Goal: Task Accomplishment & Management: Manage account settings

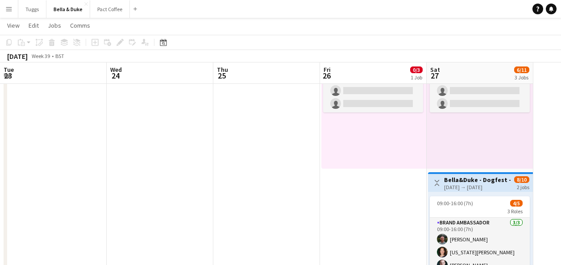
scroll to position [0, 291]
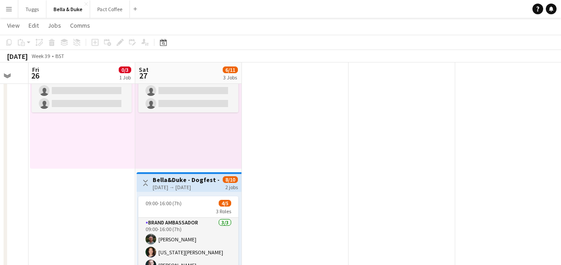
drag, startPoint x: 350, startPoint y: 204, endPoint x: 337, endPoint y: -33, distance: 237.2
click at [337, 0] on html "Menu Boards Boards Boards All jobs Status Workforce Workforce My Workforce Recr…" at bounding box center [280, 242] width 561 height 752
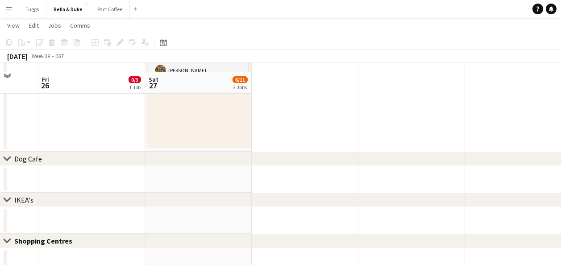
scroll to position [487, 0]
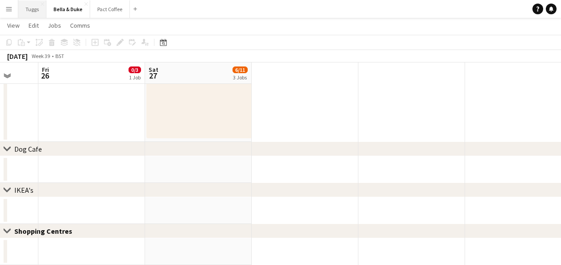
click at [20, 9] on button "Tuggs Close" at bounding box center [32, 8] width 28 height 17
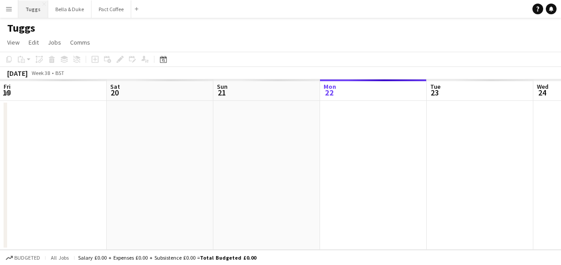
scroll to position [0, 213]
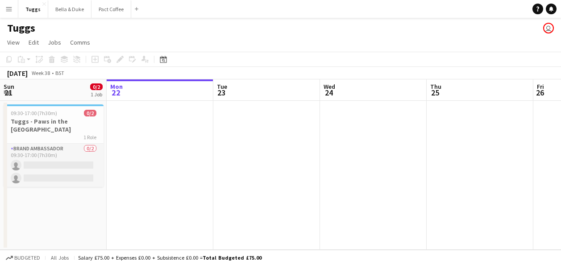
click at [7, 9] on app-icon "Menu" at bounding box center [8, 8] width 7 height 7
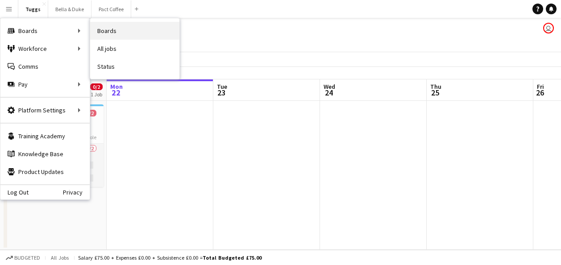
click at [175, 30] on link "Boards" at bounding box center [134, 31] width 89 height 18
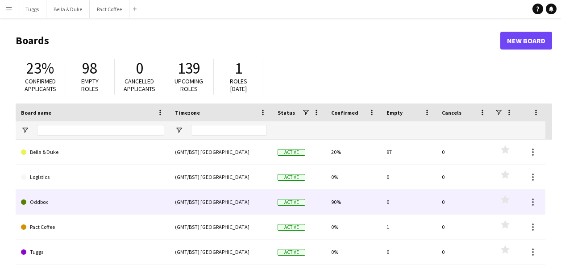
click at [87, 197] on link "Oddbox" at bounding box center [92, 202] width 143 height 25
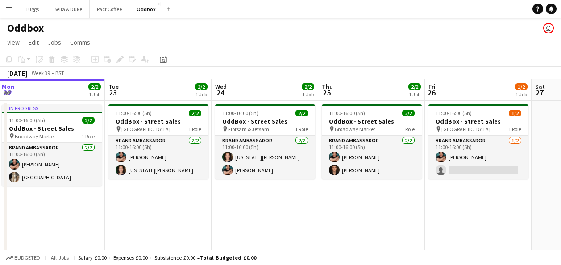
scroll to position [0, 429]
drag, startPoint x: 440, startPoint y: 216, endPoint x: 331, endPoint y: 232, distance: 110.0
click at [331, 234] on app-calendar-viewport "Thu 18 4/4 2 Jobs Fri 19 Sat 20 Sun 21 Mon 22 2/2 1 Job Tue 23 2/2 1 Job Wed 24…" at bounding box center [280, 185] width 561 height 213
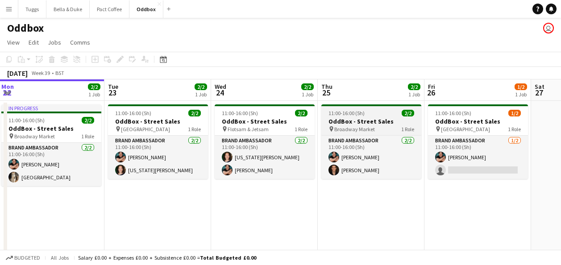
click at [372, 116] on div "11:00-16:00 (5h) 2/2" at bounding box center [371, 113] width 100 height 7
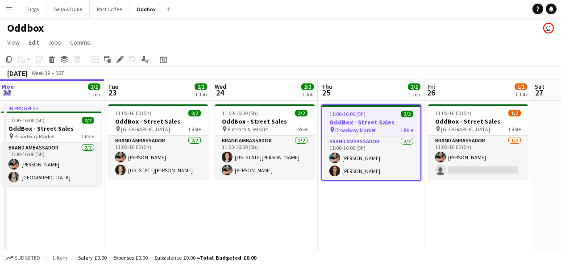
drag, startPoint x: 363, startPoint y: 127, endPoint x: 313, endPoint y: 216, distance: 102.5
click at [313, 216] on app-date-cell "11:00-16:00 (5h) 2/2 OddBox - Street Sales pin Flotsam & Jetsam 1 Role Brand Am…" at bounding box center [264, 196] width 107 height 191
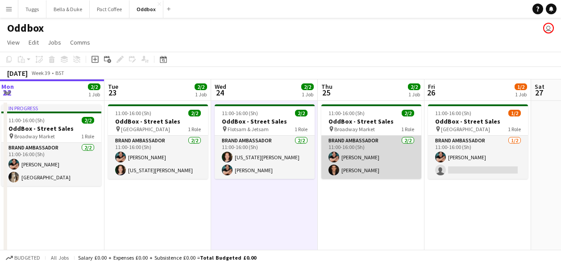
click at [340, 140] on app-card-role "Brand Ambassador [DATE] 11:00-16:00 (5h) [PERSON_NAME] [PERSON_NAME]" at bounding box center [371, 157] width 100 height 43
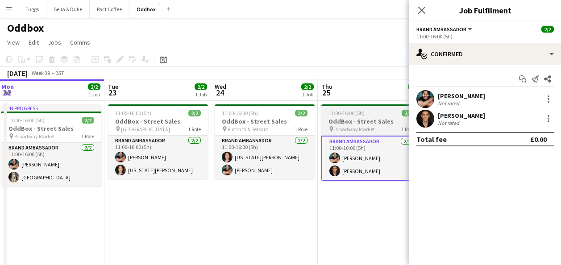
click at [399, 128] on div "pin Broadway Market 1 Role" at bounding box center [371, 128] width 100 height 7
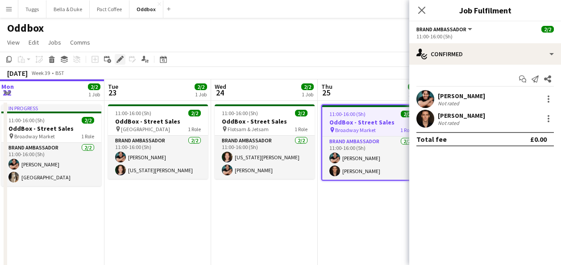
click at [119, 60] on icon at bounding box center [119, 59] width 5 height 5
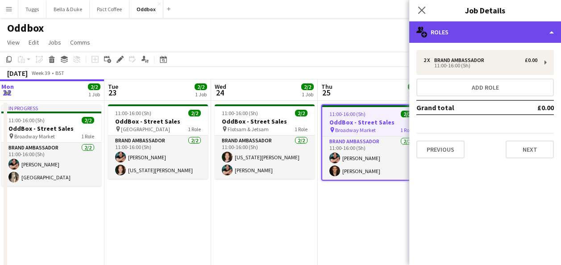
click at [514, 33] on div "multiple-users-add Roles" at bounding box center [485, 31] width 152 height 21
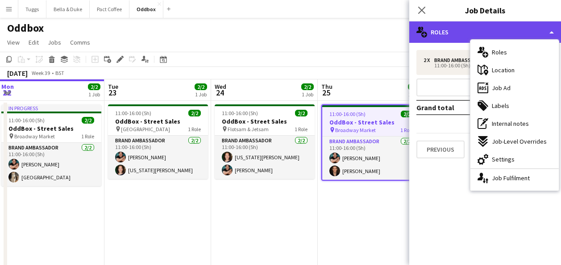
click at [514, 33] on div "multiple-users-add Roles" at bounding box center [485, 31] width 152 height 21
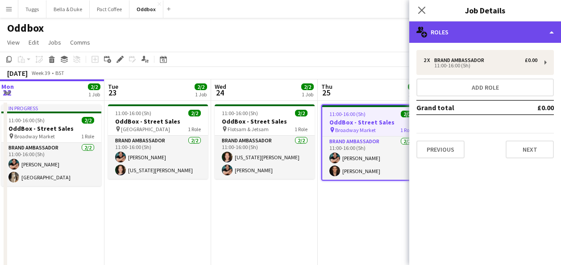
click at [504, 39] on div "multiple-users-add Roles" at bounding box center [485, 31] width 152 height 21
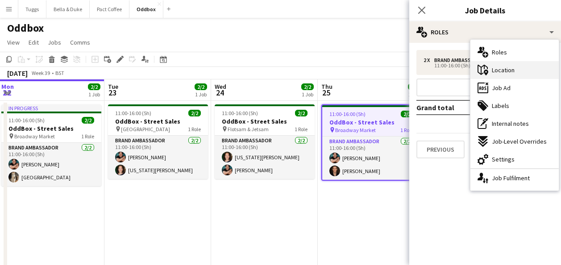
click at [518, 74] on div "maps-pin-1 Location" at bounding box center [514, 70] width 88 height 18
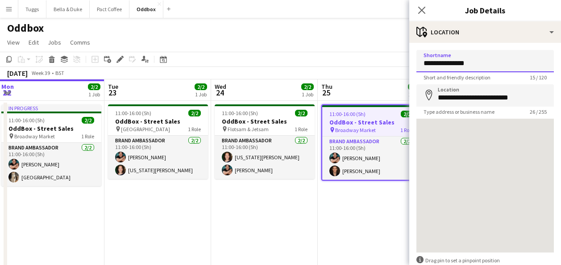
drag, startPoint x: 490, startPoint y: 66, endPoint x: 234, endPoint y: 61, distance: 256.0
click at [235, 61] on body "Menu Boards Boards Boards All jobs Status Workforce Workforce My Workforce Recr…" at bounding box center [280, 153] width 561 height 307
type input "**********"
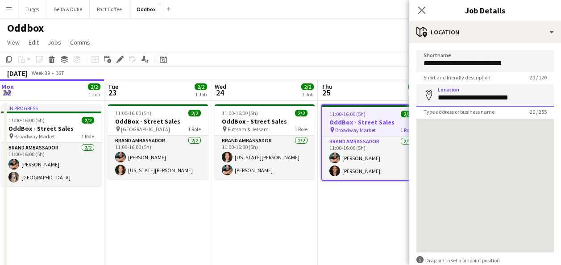
drag, startPoint x: 523, startPoint y: 101, endPoint x: 311, endPoint y: 97, distance: 212.3
click at [311, 97] on body "Menu Boards Boards Boards All jobs Status Workforce Workforce My Workforce Recr…" at bounding box center [280, 153] width 561 height 307
paste input
type input "**********"
click at [509, 81] on form "**********" at bounding box center [485, 179] width 152 height 258
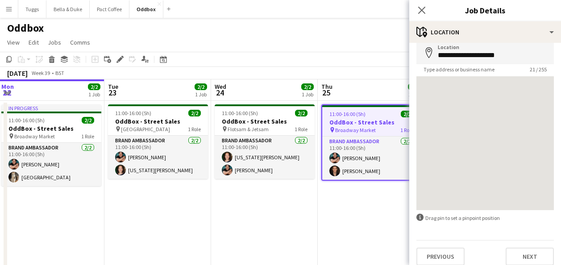
scroll to position [50, 0]
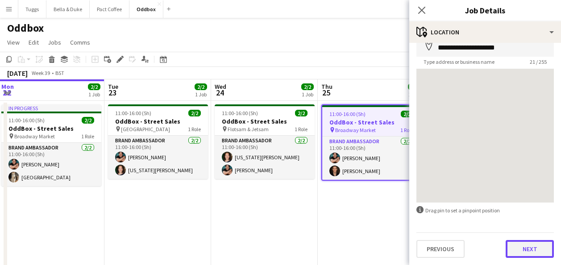
click at [531, 253] on button "Next" at bounding box center [529, 249] width 48 height 18
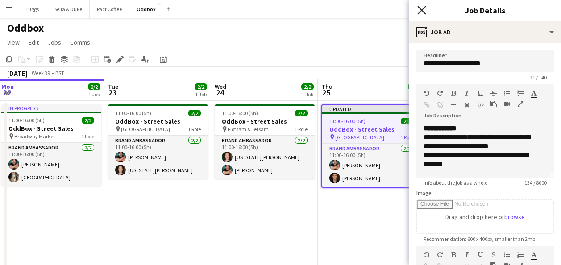
click at [420, 12] on icon at bounding box center [421, 10] width 8 height 8
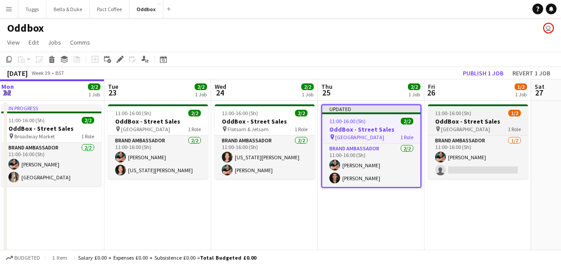
click at [464, 120] on h3 "OddBox - Street Sales" at bounding box center [478, 121] width 100 height 8
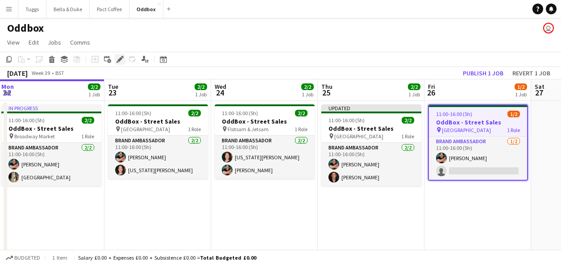
click at [120, 60] on icon at bounding box center [119, 59] width 5 height 5
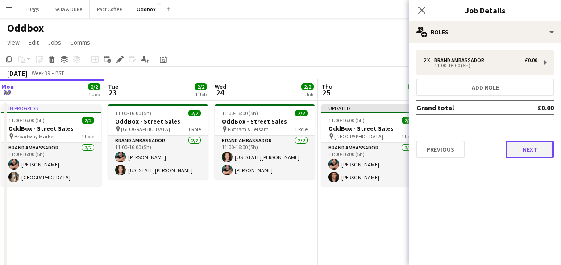
click at [528, 146] on button "Next" at bounding box center [529, 149] width 48 height 18
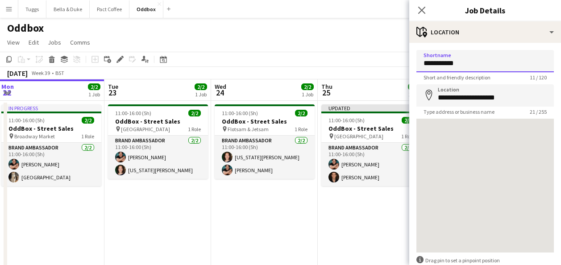
drag, startPoint x: 463, startPoint y: 65, endPoint x: 248, endPoint y: 54, distance: 216.1
click at [249, 54] on body "Menu Boards Boards Boards All jobs Status Workforce Workforce My Workforce Recr…" at bounding box center [280, 153] width 561 height 307
type input "**********"
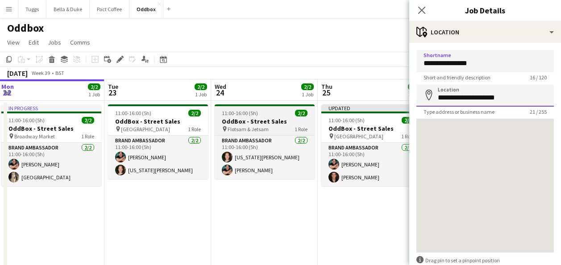
drag, startPoint x: 507, startPoint y: 93, endPoint x: 310, endPoint y: 108, distance: 197.7
click at [315, 108] on body "Menu Boards Boards Boards All jobs Status Workforce Workforce My Workforce Recr…" at bounding box center [280, 153] width 561 height 307
paste input
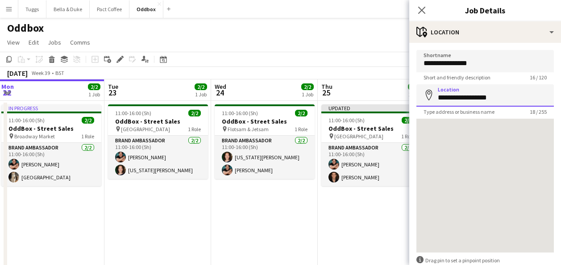
type input "**********"
click at [418, 80] on span "Short and friendly description" at bounding box center [456, 77] width 81 height 7
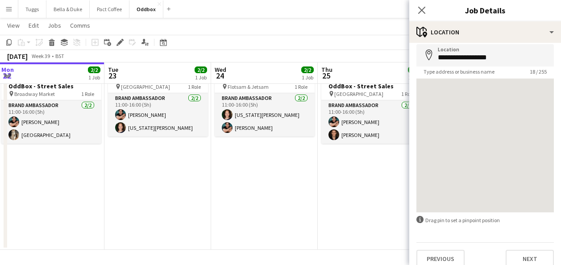
scroll to position [50, 0]
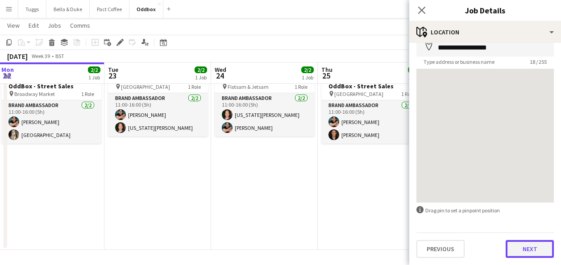
click at [529, 248] on button "Next" at bounding box center [529, 249] width 48 height 18
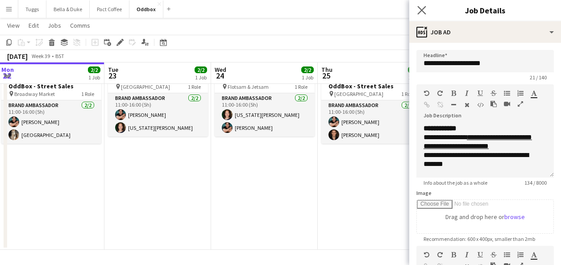
click at [421, 6] on icon "Close pop-in" at bounding box center [421, 10] width 8 height 8
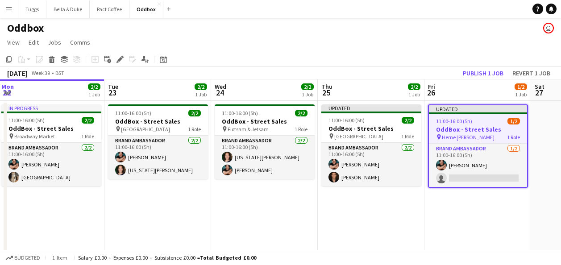
click at [467, 222] on app-date-cell "Updated 11:00-16:00 (5h) 1/2 OddBox - Street Sales pin [PERSON_NAME] 1 Role Bra…" at bounding box center [477, 196] width 107 height 191
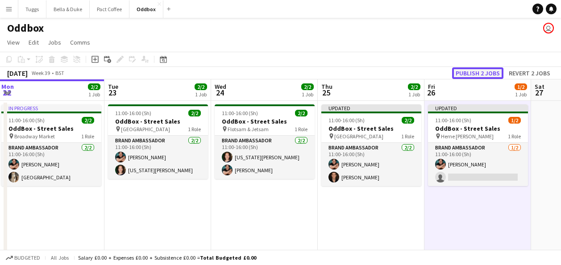
click at [481, 76] on button "Publish 2 jobs" at bounding box center [477, 73] width 51 height 12
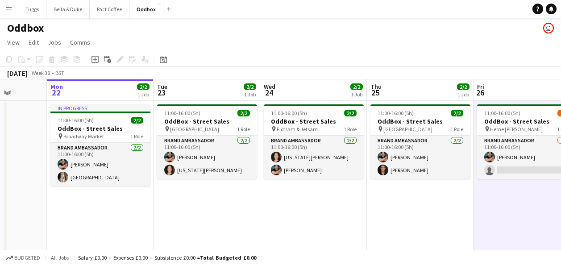
scroll to position [0, 379]
